Goal: Information Seeking & Learning: Learn about a topic

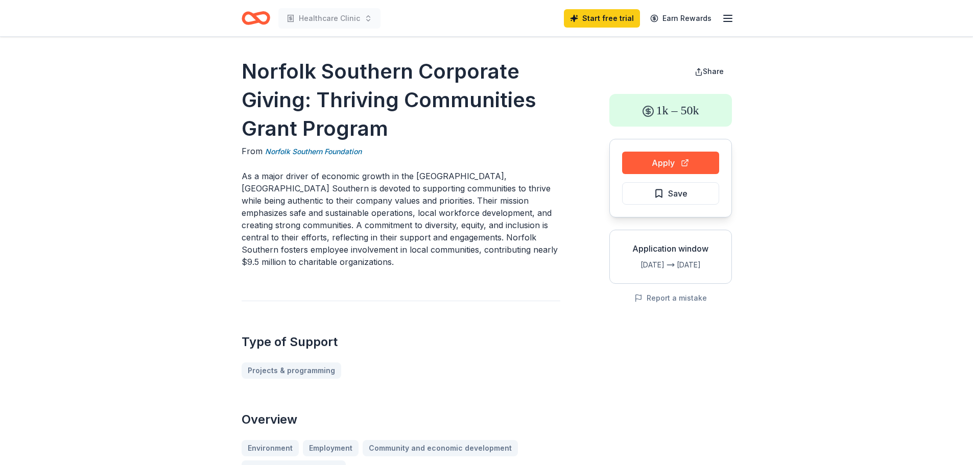
click at [533, 59] on h1 "Norfolk Southern Corporate Giving: Thriving Communities Grant Program" at bounding box center [401, 100] width 319 height 86
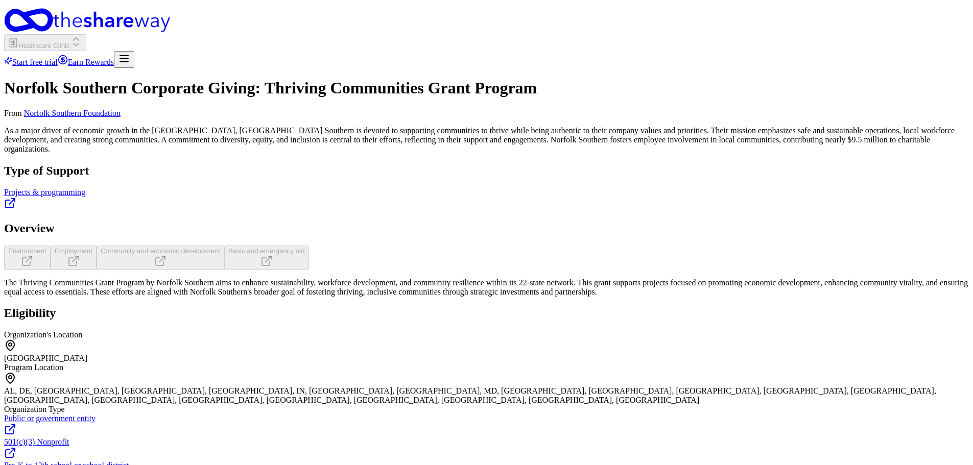
scroll to position [407, 0]
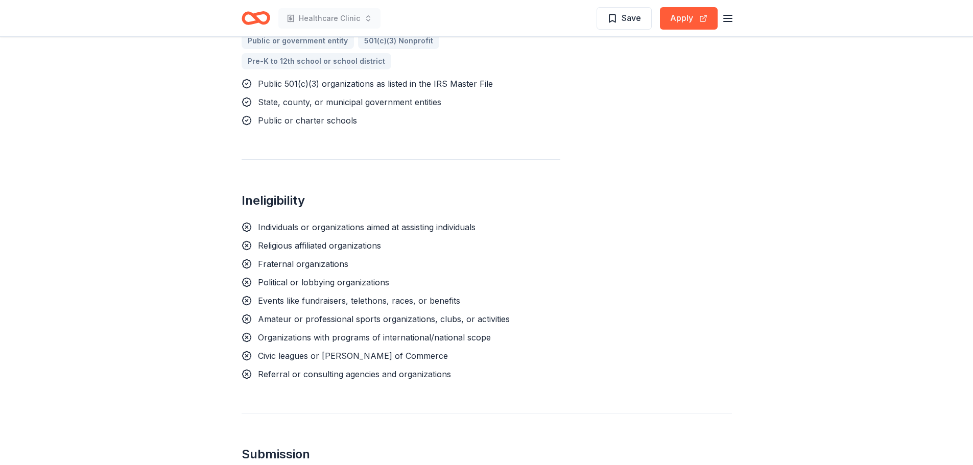
scroll to position [814, 0]
